Goal: Task Accomplishment & Management: Use online tool/utility

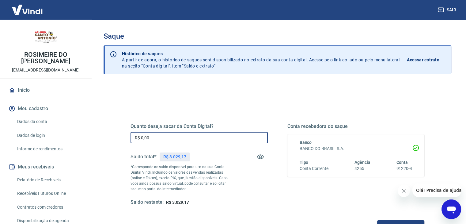
click at [154, 135] on input "R$ 0,00" at bounding box center [199, 137] width 137 height 11
type input "R$ 1.029,17"
click at [242, 104] on div "Quanto deseja sacar da Conta Digital? R$ 1.029,17 ​ Saldo total*: R$ 3.029,17 *…" at bounding box center [277, 167] width 309 height 143
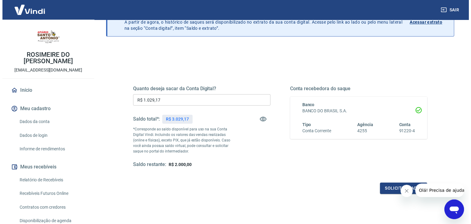
scroll to position [38, 0]
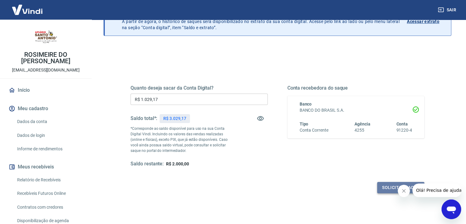
click at [385, 189] on button "Solicitar saque" at bounding box center [400, 187] width 47 height 11
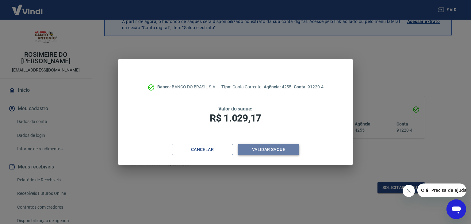
click at [262, 150] on button "Validar saque" at bounding box center [268, 149] width 61 height 11
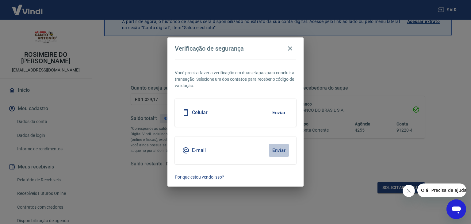
click at [280, 149] on button "Enviar" at bounding box center [279, 150] width 20 height 13
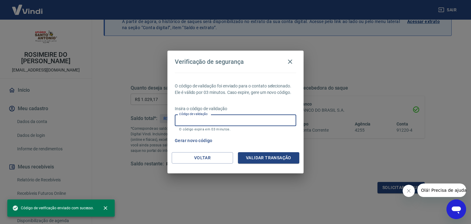
click at [215, 123] on input "Código de validação" at bounding box center [235, 119] width 121 height 11
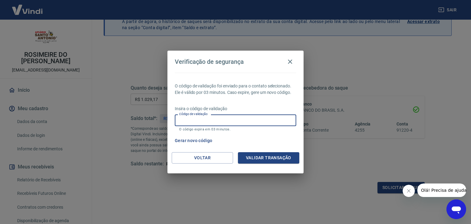
paste input "569383"
type input "569383"
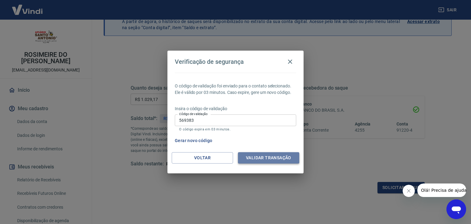
click at [261, 155] on button "Validar transação" at bounding box center [268, 157] width 61 height 11
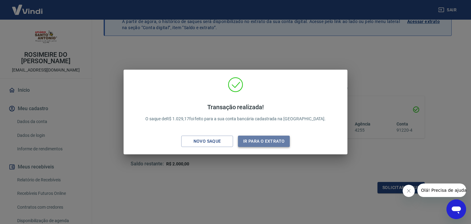
click at [245, 141] on button "Ir para o extrato" at bounding box center [264, 141] width 52 height 11
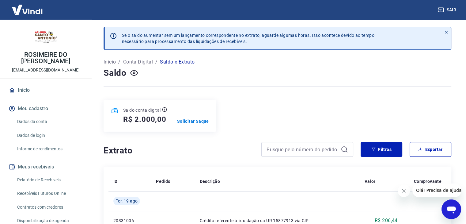
click at [38, 9] on img at bounding box center [27, 9] width 40 height 19
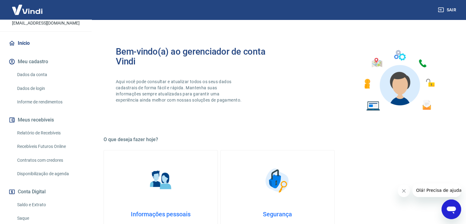
scroll to position [102, 0]
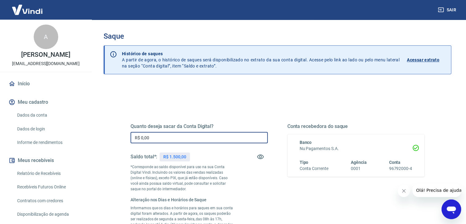
click at [248, 142] on input "R$ 0,00" at bounding box center [199, 137] width 137 height 11
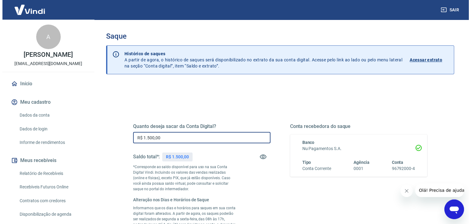
scroll to position [88, 0]
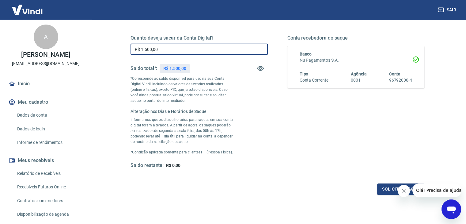
type input "R$ 1.500,00"
click at [324, 133] on div "Conta recebedora do saque Banco Nu Pagamentos S.A. Tipo Conta Corrente Agência …" at bounding box center [356, 102] width 137 height 134
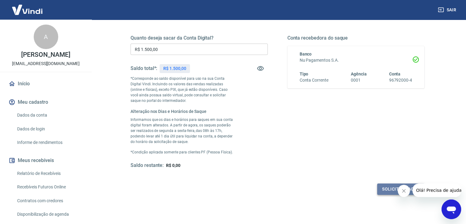
click at [386, 187] on button "Solicitar saque" at bounding box center [400, 188] width 47 height 11
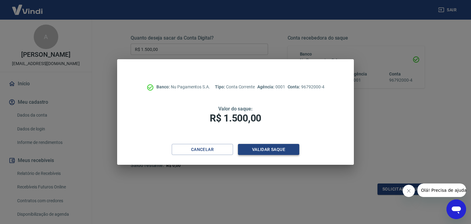
click at [280, 152] on button "Validar saque" at bounding box center [268, 149] width 61 height 11
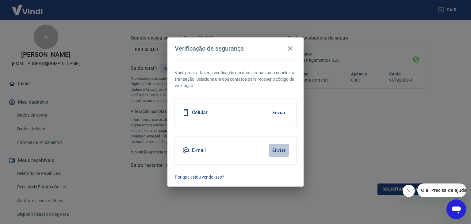
click at [284, 150] on button "Enviar" at bounding box center [279, 150] width 20 height 13
click at [273, 148] on button "Enviar" at bounding box center [279, 150] width 20 height 13
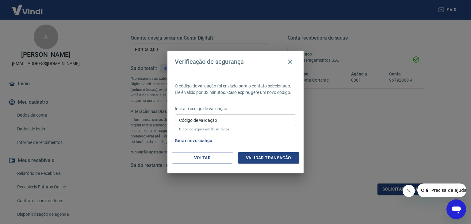
click at [255, 123] on input "Código de validação" at bounding box center [235, 119] width 121 height 11
type input "614361"
click at [266, 159] on button "Validar transação" at bounding box center [268, 157] width 61 height 11
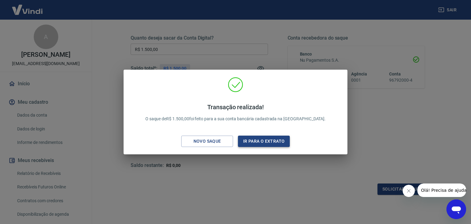
click at [260, 140] on button "Ir para o extrato" at bounding box center [264, 141] width 52 height 11
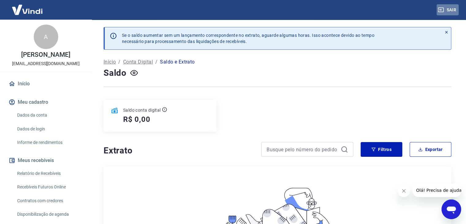
click at [448, 8] on button "Sair" at bounding box center [448, 9] width 22 height 11
